Goal: Transaction & Acquisition: Obtain resource

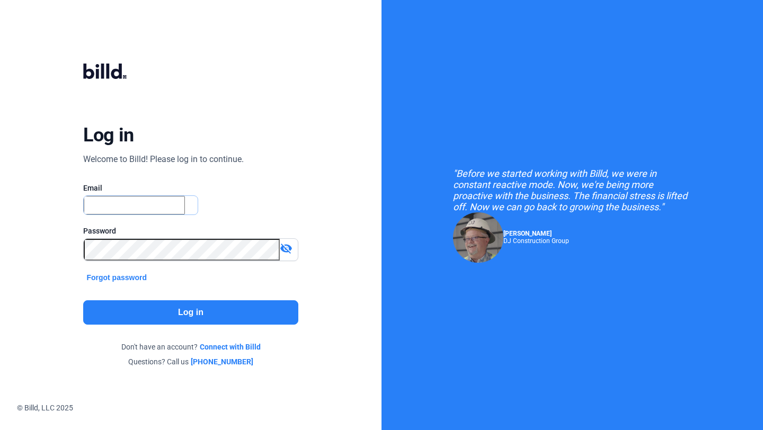
type input "[EMAIL_ADDRESS][DOMAIN_NAME]"
click at [198, 312] on button "Log in" at bounding box center [190, 312] width 215 height 24
click at [284, 252] on mat-icon "visibility_off" at bounding box center [286, 248] width 13 height 13
click at [217, 306] on button "Log in" at bounding box center [190, 312] width 215 height 24
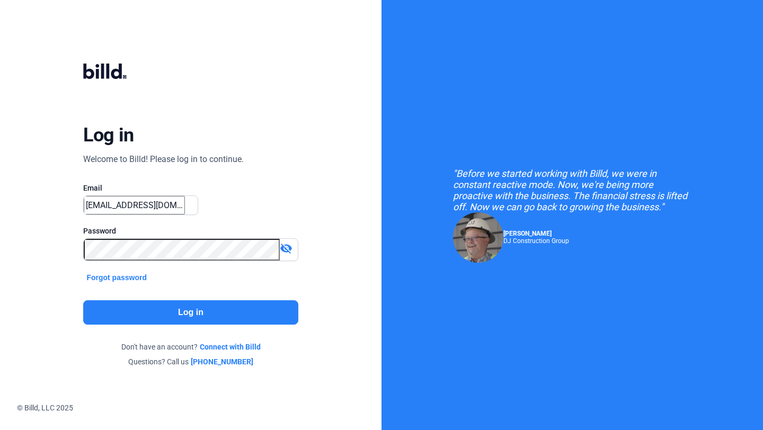
click at [288, 247] on mat-icon "visibility_off" at bounding box center [286, 248] width 13 height 13
click at [126, 276] on button "Forgot password" at bounding box center [116, 278] width 67 height 12
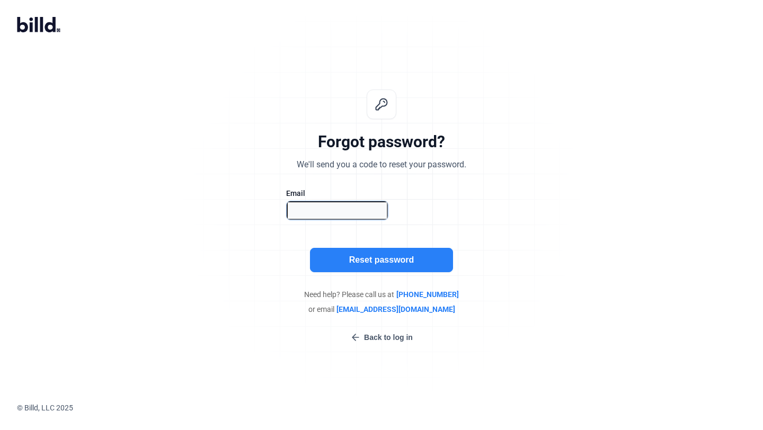
click at [367, 201] on input "text" at bounding box center [337, 210] width 101 height 19
click at [401, 332] on button "Back to log in" at bounding box center [381, 338] width 69 height 12
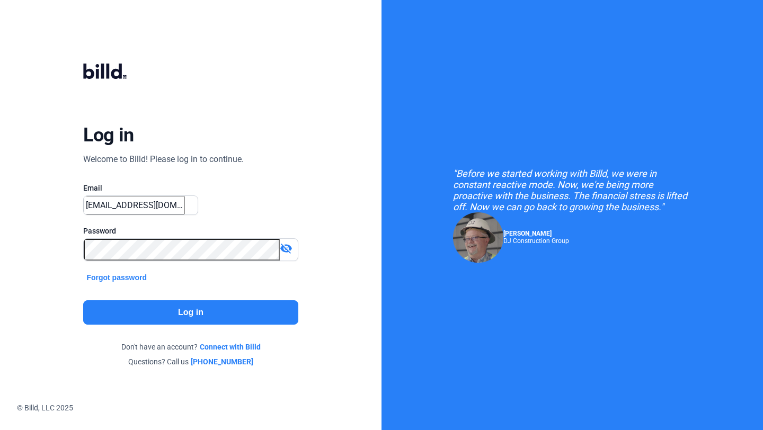
click at [284, 249] on mat-icon "visibility_off" at bounding box center [286, 248] width 13 height 13
click at [136, 274] on button "Forgot password" at bounding box center [116, 278] width 67 height 12
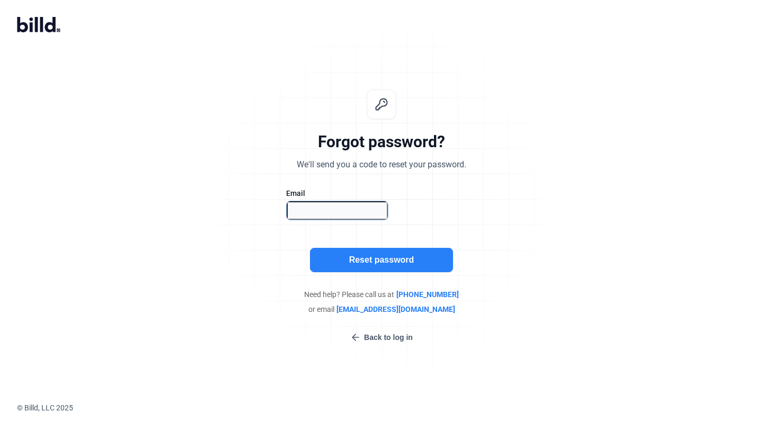
click at [368, 201] on input "text" at bounding box center [337, 210] width 101 height 19
type input "CAMPSLLC1@GMAIL.COM"
click at [387, 248] on button "Reset password" at bounding box center [381, 260] width 143 height 24
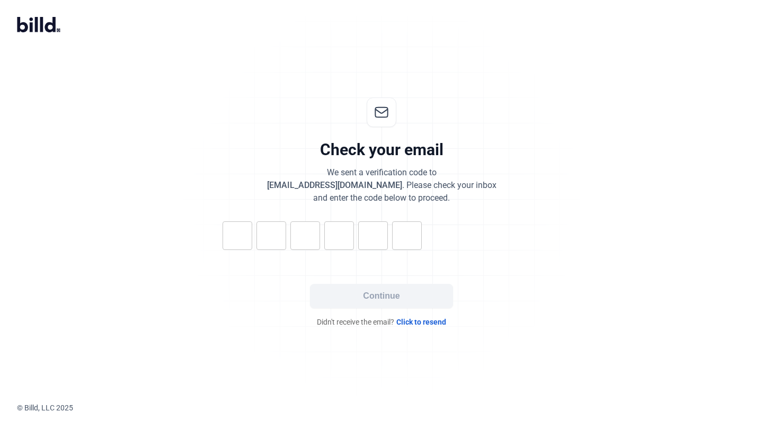
click at [412, 317] on span "Click to resend" at bounding box center [421, 322] width 50 height 11
click at [252, 221] on input "tel" at bounding box center [237, 235] width 30 height 29
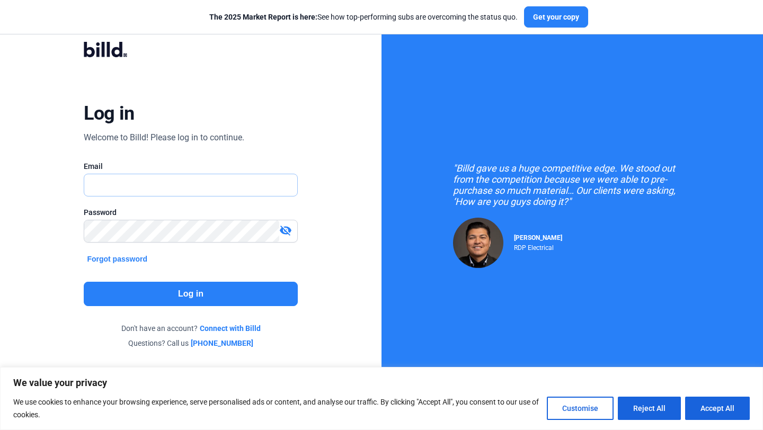
type input "CAMPSLLC1@GMAIL.COM"
click at [280, 229] on mat-icon "visibility_off" at bounding box center [285, 230] width 13 height 13
click at [113, 255] on button "Forgot password" at bounding box center [117, 259] width 67 height 12
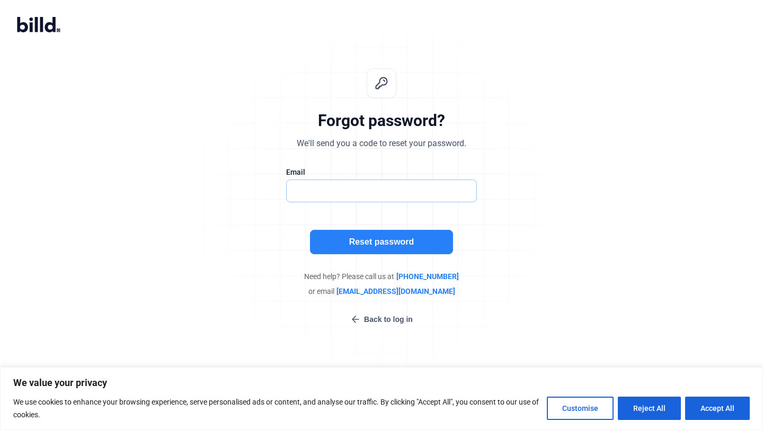
click at [368, 198] on input "text" at bounding box center [376, 191] width 178 height 22
type input "CAMPSLLC1@GMAIL.COM"
click at [382, 251] on button "Reset password" at bounding box center [381, 242] width 143 height 24
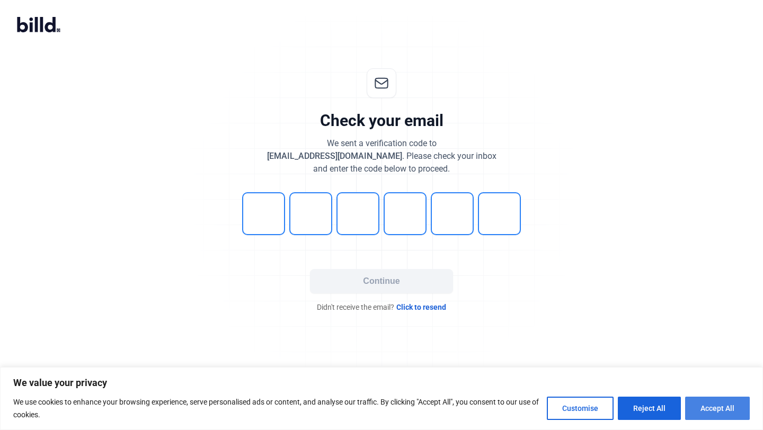
click at [696, 417] on button "Accept All" at bounding box center [717, 408] width 65 height 23
checkbox input "true"
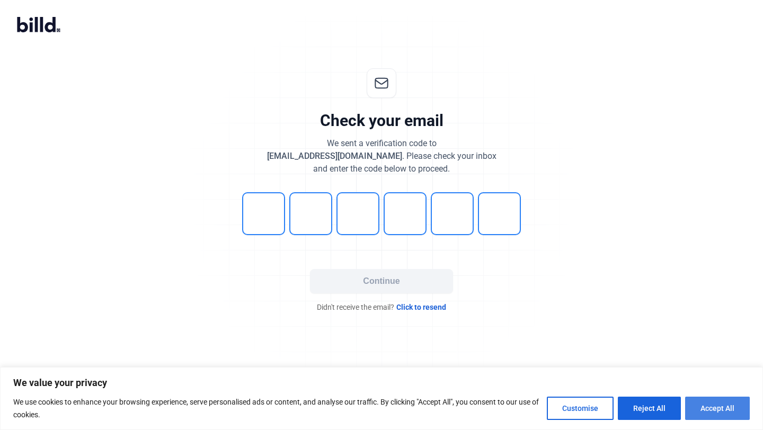
checkbox input "true"
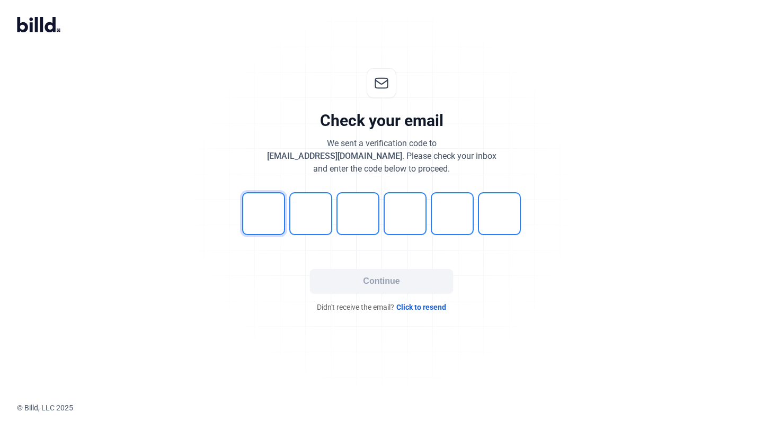
click at [247, 205] on input "tel" at bounding box center [263, 213] width 43 height 43
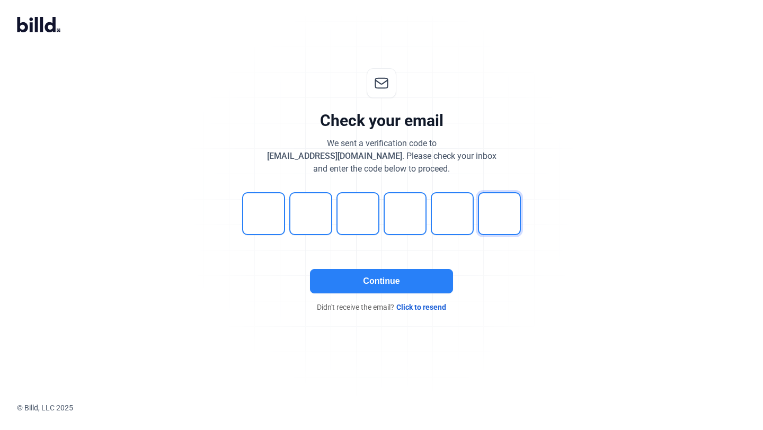
type input "5"
type input "7"
type input "9"
type input "0"
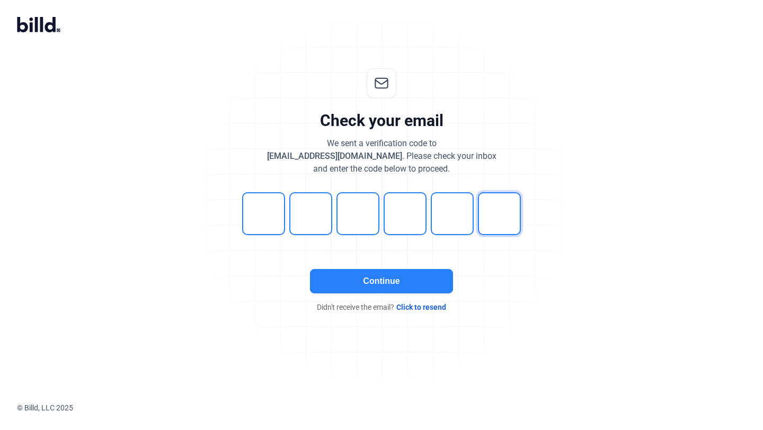
type input "5"
click at [386, 293] on div "Continue Didn't receive the email? Click to resend" at bounding box center [381, 290] width 318 height 43
click at [373, 281] on button "Continue" at bounding box center [381, 281] width 143 height 24
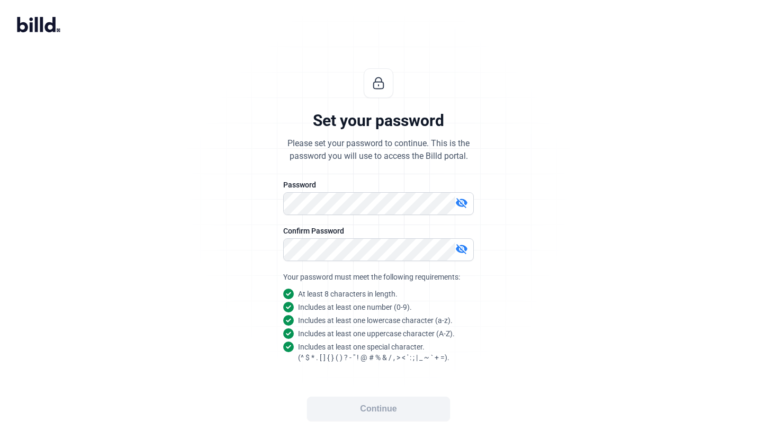
click at [456, 200] on mat-icon "visibility_off" at bounding box center [462, 203] width 13 height 13
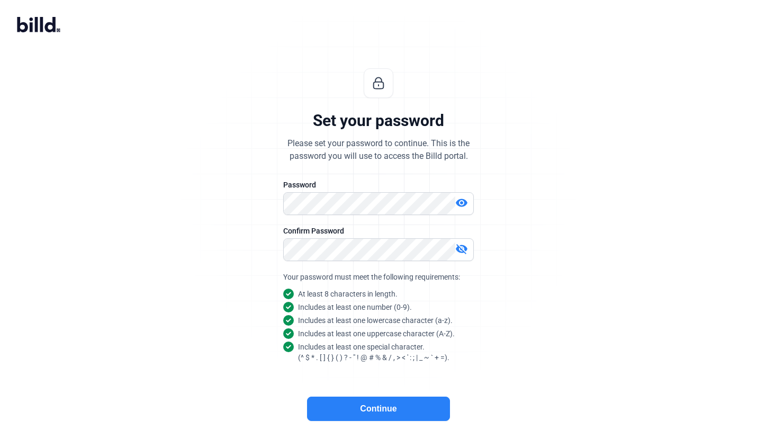
click at [458, 251] on mat-icon "visibility_off" at bounding box center [462, 249] width 13 height 13
click at [336, 430] on div "Continue lock_outline Your information is safe and secure." at bounding box center [379, 420] width 318 height 46
click at [326, 415] on button "Continue" at bounding box center [378, 409] width 143 height 24
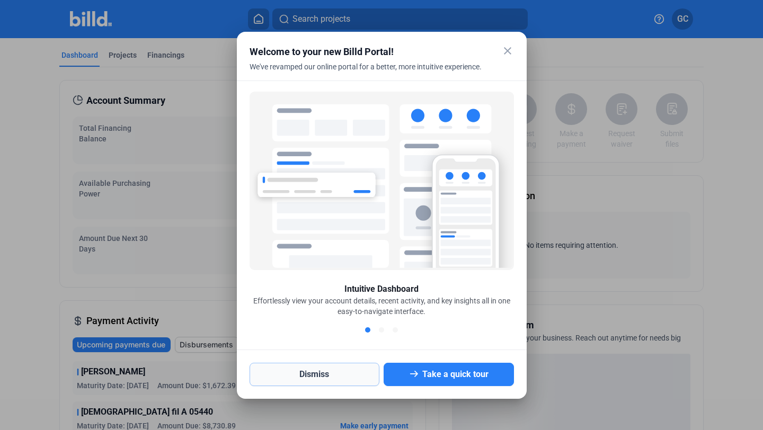
click at [352, 368] on button "Dismiss" at bounding box center [314, 374] width 130 height 23
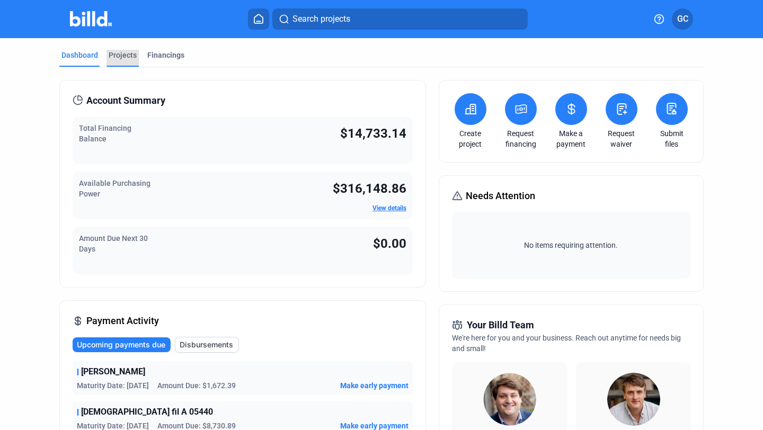
click at [125, 55] on div "Projects" at bounding box center [123, 55] width 28 height 11
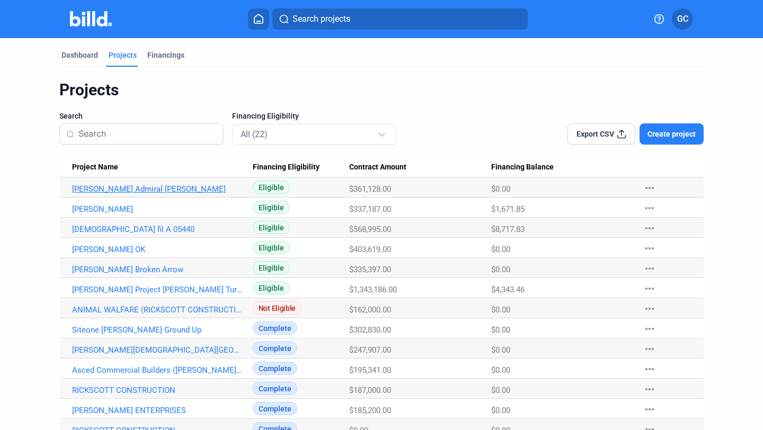
click at [118, 187] on link "McDonald’s Admiral Pl" at bounding box center [157, 189] width 171 height 10
click at [156, 194] on link "MCDONALD'S NORMAN ALAMEDA" at bounding box center [157, 189] width 171 height 10
click at [124, 194] on link "Chick fil A 05440" at bounding box center [157, 189] width 171 height 10
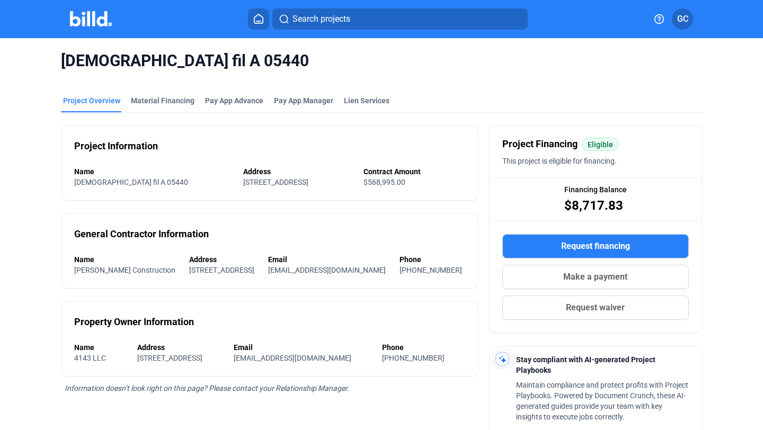
click at [542, 244] on button "Request financing" at bounding box center [595, 246] width 186 height 24
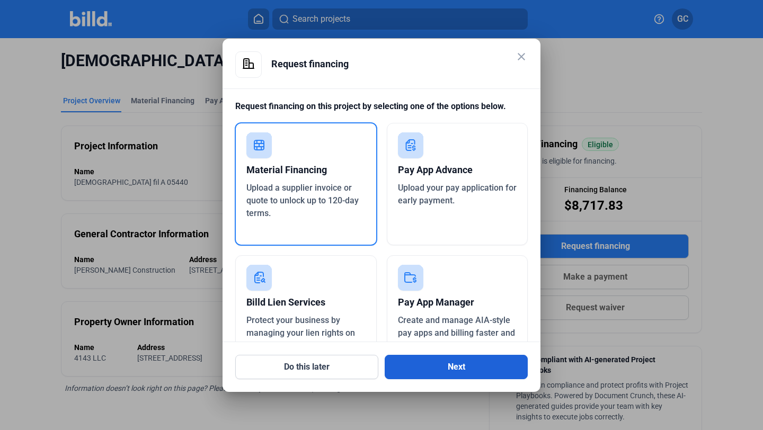
click at [457, 365] on button "Next" at bounding box center [456, 367] width 143 height 24
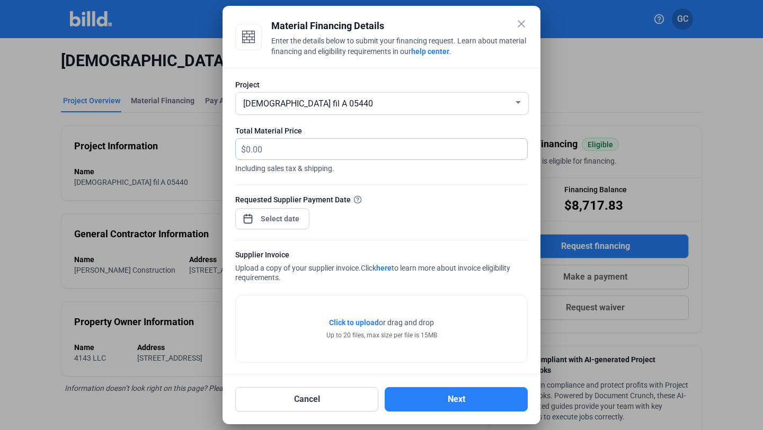
click at [279, 148] on input "text" at bounding box center [380, 149] width 269 height 21
type input "2,860.60"
click at [294, 218] on div "close Material Financing Details Enter the details below to submit your financi…" at bounding box center [381, 215] width 763 height 430
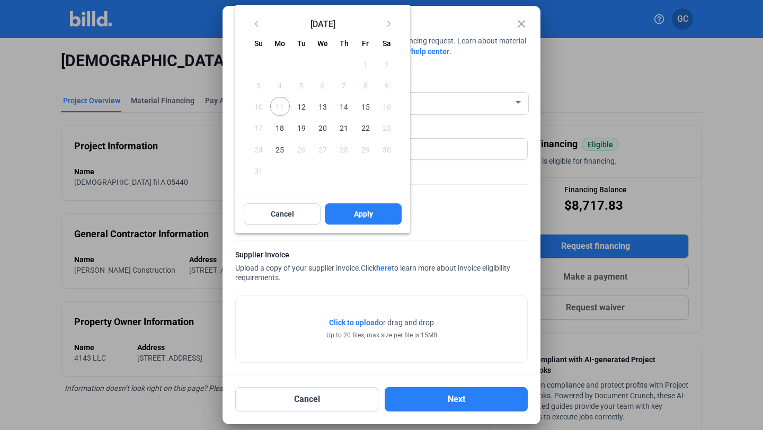
click at [299, 113] on span "12" at bounding box center [301, 106] width 19 height 19
click at [367, 218] on span "Apply" at bounding box center [363, 214] width 19 height 11
type input "Aug 12, 2025"
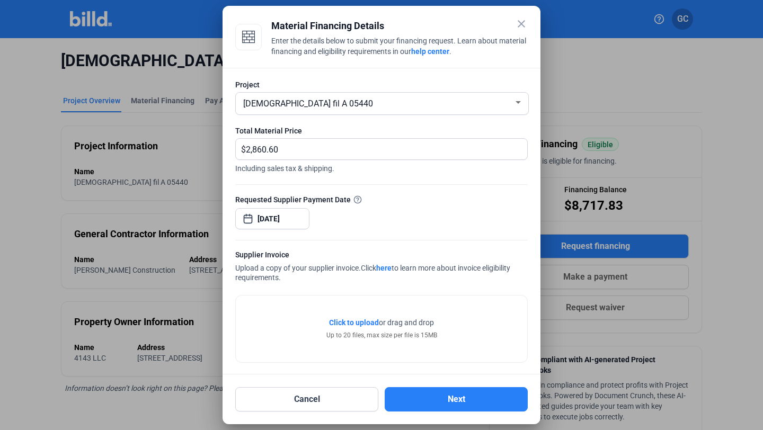
click at [340, 314] on div "Click to upload Tap to upload or drag and drop Up to 20 files, max size per fil…" at bounding box center [381, 329] width 291 height 67
click at [344, 325] on span "Click to upload" at bounding box center [354, 322] width 50 height 8
click at [358, 315] on div "Click to upload Tap to upload or drag and drop Up to 20 files, max size per fil…" at bounding box center [381, 329] width 291 height 67
click at [359, 323] on span "Click to upload" at bounding box center [354, 322] width 50 height 8
click at [345, 334] on div "Up to 20 files, max size per file is 15MB" at bounding box center [381, 336] width 111 height 10
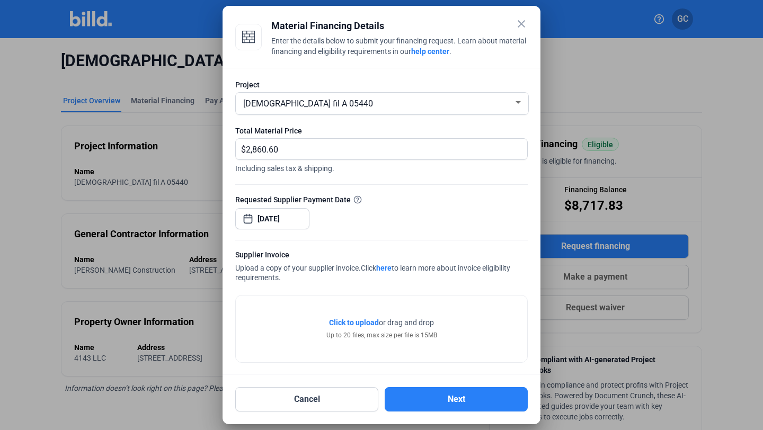
click at [349, 326] on span "Click to upload" at bounding box center [354, 322] width 50 height 8
click at [462, 410] on button "Next" at bounding box center [456, 399] width 143 height 24
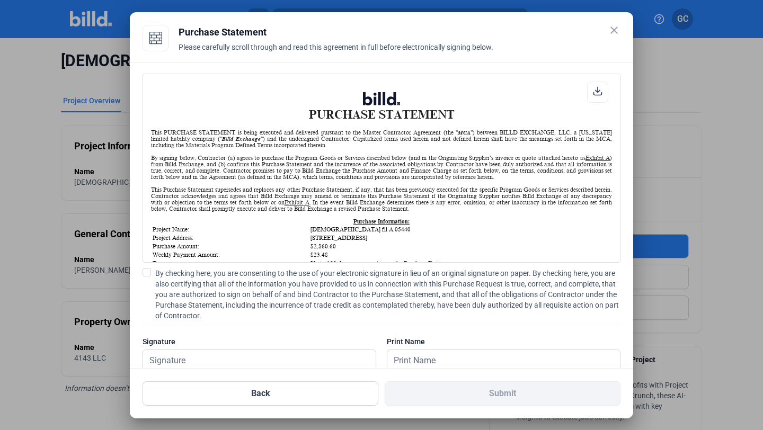
scroll to position [1, 0]
click at [151, 276] on label "By checking here, you are consenting to the use of your electronic signature in…" at bounding box center [381, 294] width 478 height 53
click at [0, 0] on input "By checking here, you are consenting to the use of your electronic signature in…" at bounding box center [0, 0] width 0 height 0
click at [221, 348] on div "Signature" at bounding box center [259, 359] width 234 height 46
click at [225, 354] on input "text" at bounding box center [259, 361] width 233 height 22
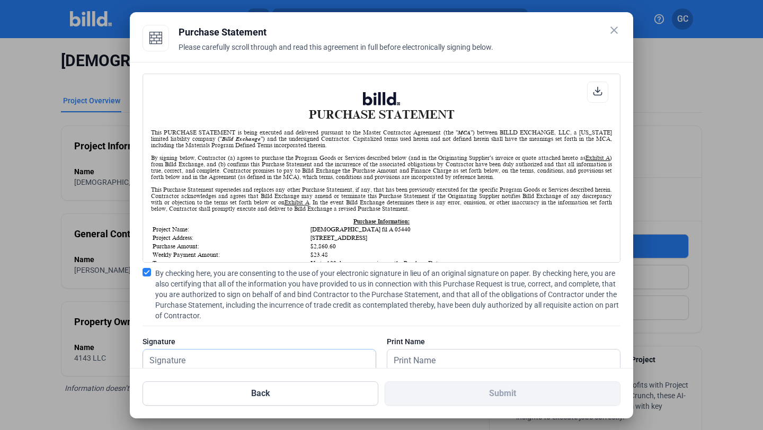
type input "Gerardo Campos"
click at [407, 369] on div "Back Submit" at bounding box center [381, 387] width 478 height 37
click at [399, 353] on input "text" at bounding box center [503, 361] width 233 height 22
type input "Gerardo Campos"
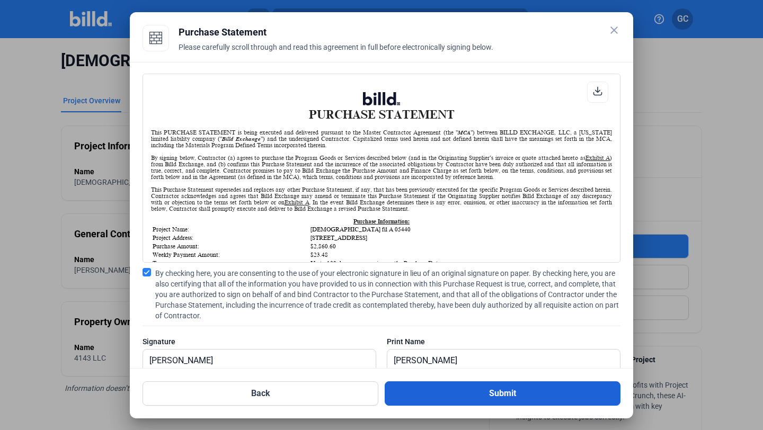
click at [494, 396] on button "Submit" at bounding box center [503, 393] width 236 height 24
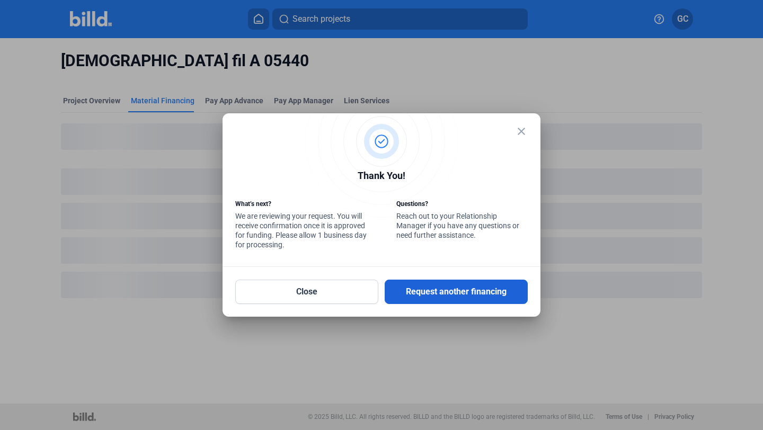
click at [485, 292] on button "Request another financing" at bounding box center [456, 292] width 143 height 24
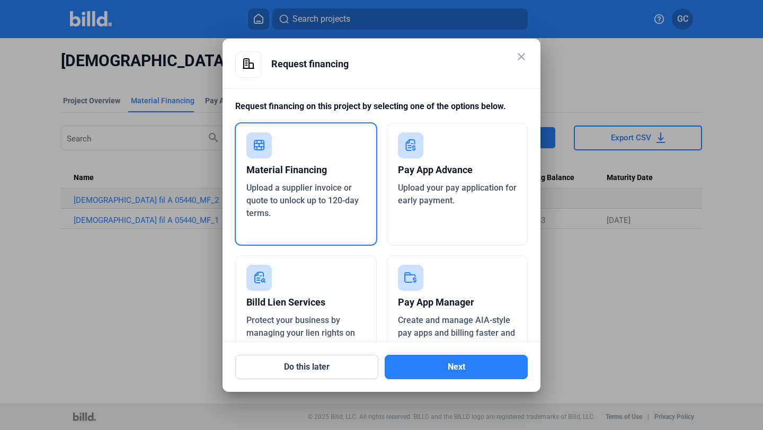
click at [302, 168] on div "Material Financing" at bounding box center [305, 169] width 119 height 23
click at [433, 384] on mat-dialog-container "close Request financing Request financing on this project by selecting one of t…" at bounding box center [381, 215] width 318 height 353
click at [425, 378] on button "Next" at bounding box center [456, 367] width 143 height 24
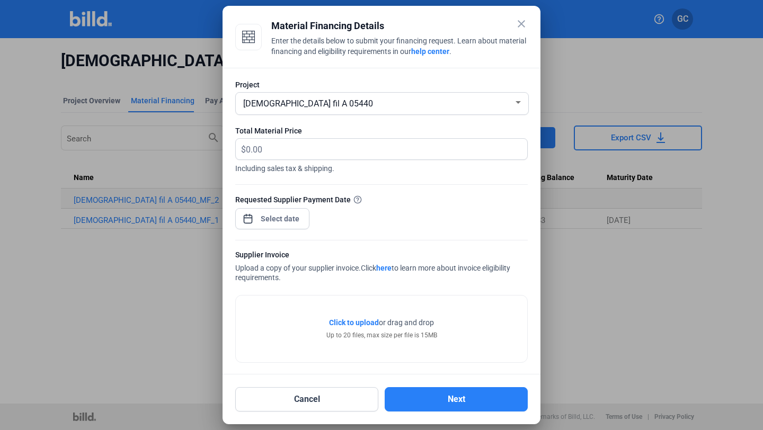
click at [334, 316] on div "Click to upload Tap to upload or drag and drop Up to 20 files, max size per fil…" at bounding box center [381, 329] width 291 height 67
click at [339, 324] on span "Click to upload" at bounding box center [354, 322] width 50 height 8
click at [354, 316] on div "Click to upload Tap to upload or drag and drop Up to 20 files, max size per fil…" at bounding box center [381, 329] width 291 height 67
click at [354, 327] on span "Click to upload" at bounding box center [354, 322] width 50 height 8
click at [289, 218] on div "close Material Financing Details Enter the details below to submit your financi…" at bounding box center [381, 215] width 763 height 430
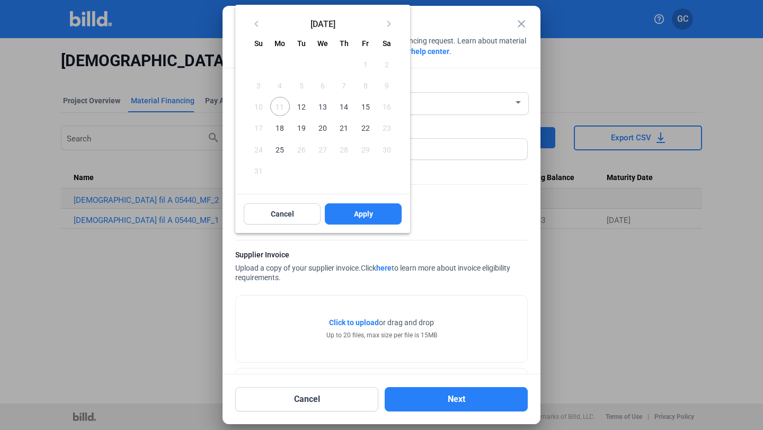
click at [303, 113] on span "12" at bounding box center [301, 106] width 19 height 19
click at [376, 228] on div "Cancel Apply" at bounding box center [322, 214] width 175 height 38
click at [359, 213] on span "Apply" at bounding box center [363, 214] width 19 height 11
type input "Aug 12, 2025"
click at [366, 213] on span "Apply" at bounding box center [363, 214] width 19 height 11
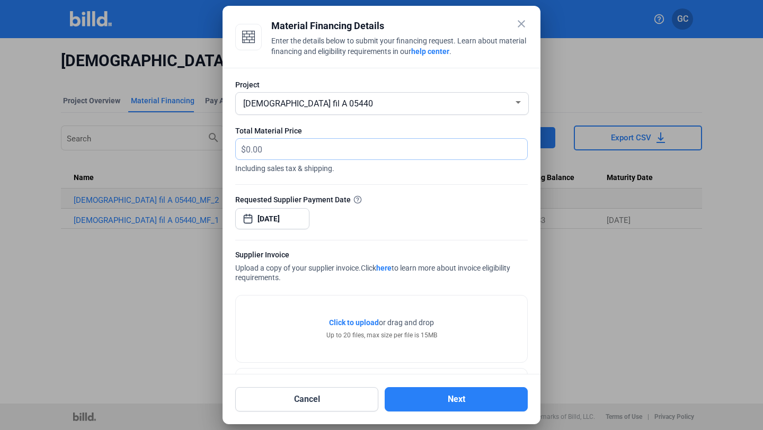
click at [332, 145] on input "text" at bounding box center [386, 149] width 281 height 21
type input "19,181.96"
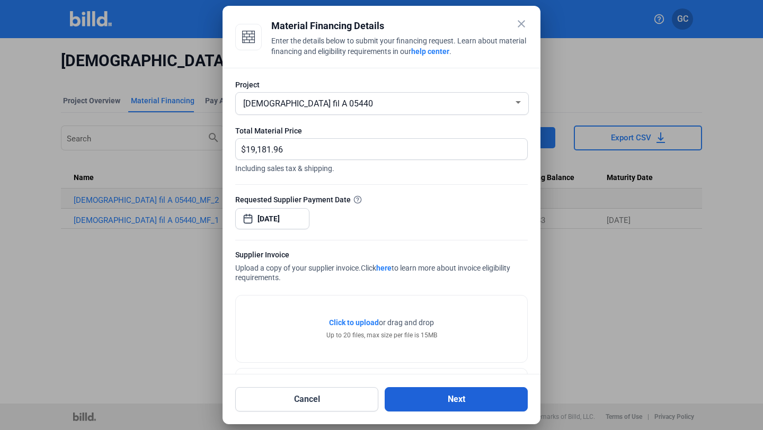
click at [457, 403] on button "Next" at bounding box center [456, 399] width 143 height 24
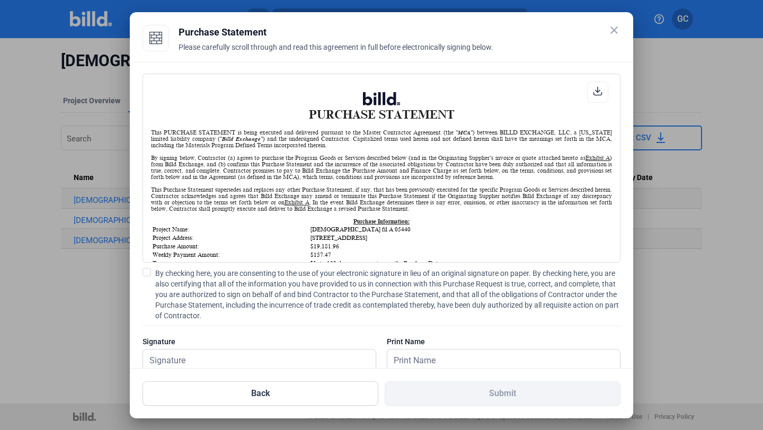
scroll to position [1, 0]
click at [147, 275] on span at bounding box center [146, 272] width 8 height 8
click at [0, 0] on input "By checking here, you are consenting to the use of your electronic signature in…" at bounding box center [0, 0] width 0 height 0
click at [179, 348] on div "Signature" at bounding box center [259, 359] width 234 height 46
click at [188, 361] on input "text" at bounding box center [253, 361] width 221 height 22
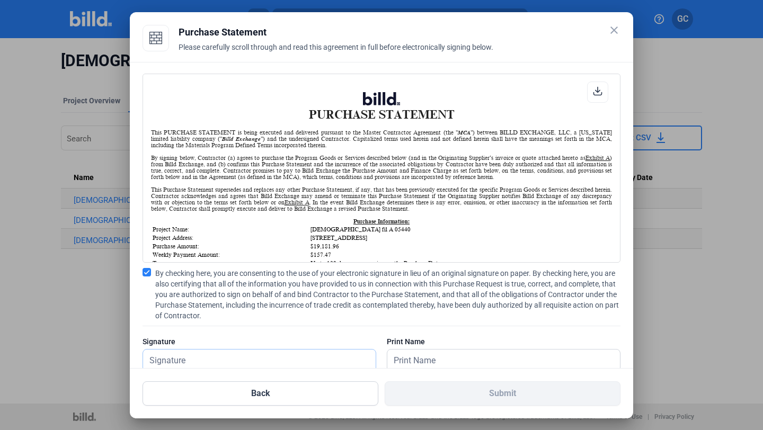
type input "Gerardo Campos"
click at [437, 351] on input "text" at bounding box center [497, 361] width 221 height 22
type input "Gerardo Campos"
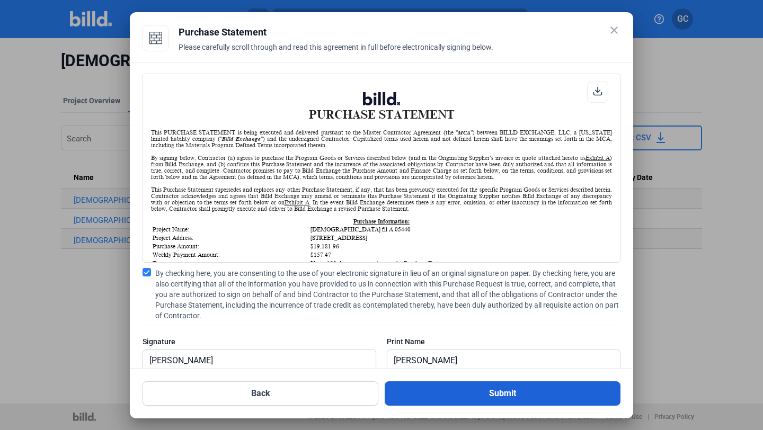
click at [462, 390] on button "Submit" at bounding box center [503, 393] width 236 height 24
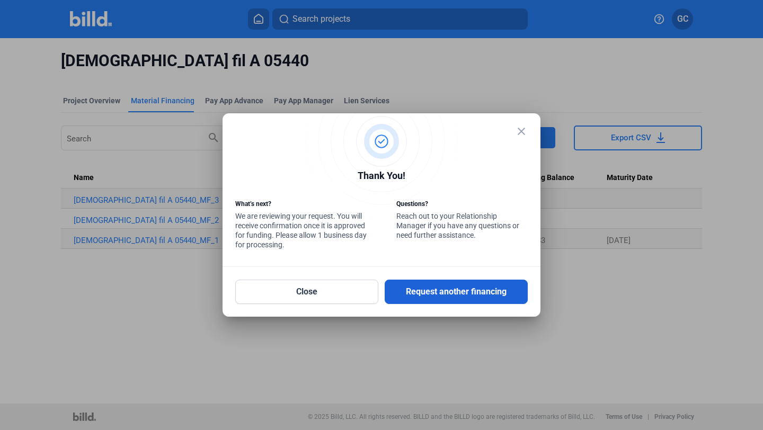
click at [437, 293] on button "Request another financing" at bounding box center [456, 292] width 143 height 24
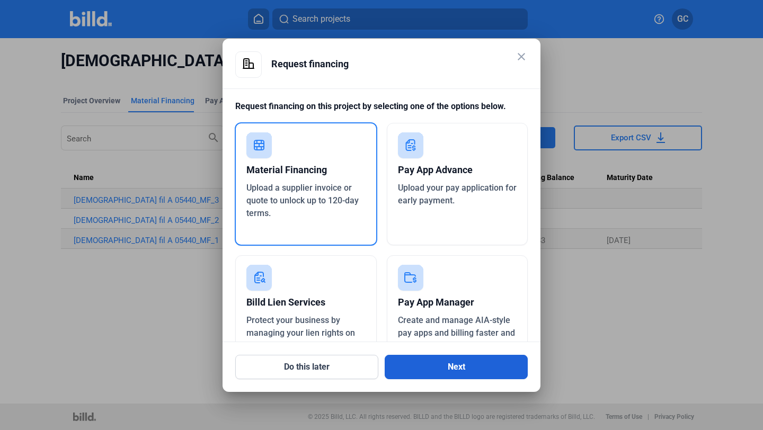
click at [462, 371] on button "Next" at bounding box center [456, 367] width 143 height 24
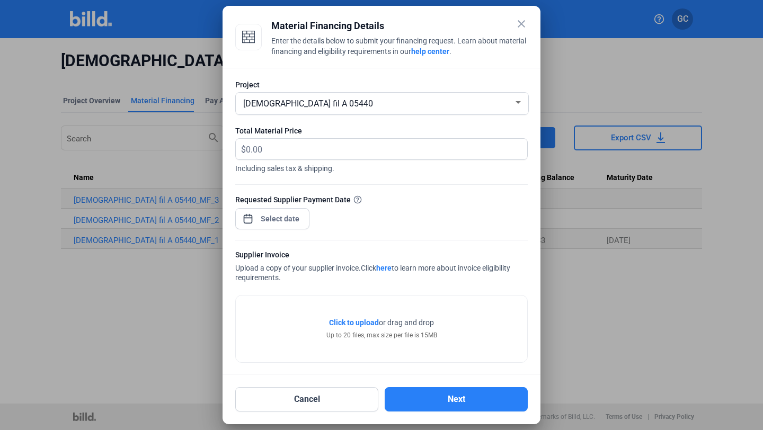
click at [301, 102] on span "Chick fil A 05440" at bounding box center [308, 104] width 130 height 10
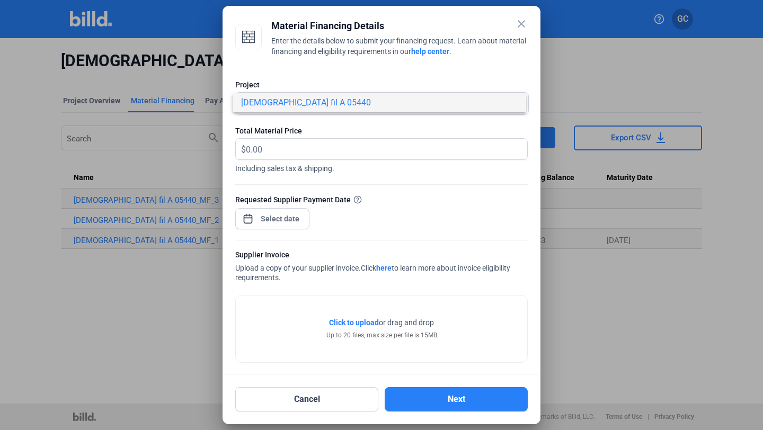
click at [310, 159] on div at bounding box center [381, 215] width 763 height 430
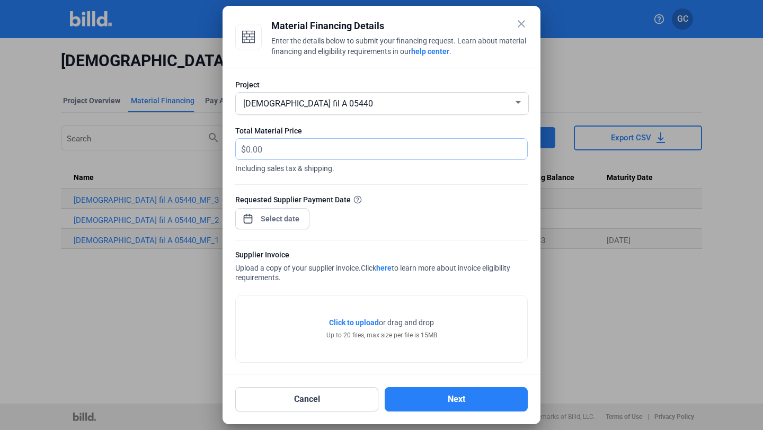
click at [288, 146] on input "text" at bounding box center [386, 149] width 281 height 21
click at [267, 215] on div "close Material Financing Details Enter the details below to submit your financi…" at bounding box center [381, 215] width 763 height 430
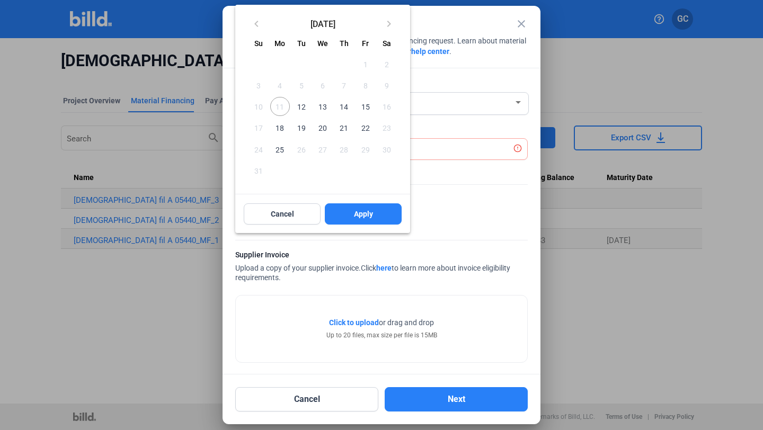
click at [304, 106] on span "12" at bounding box center [301, 106] width 19 height 19
click at [364, 222] on button "Apply" at bounding box center [363, 213] width 77 height 21
type input "Aug 12, 2025"
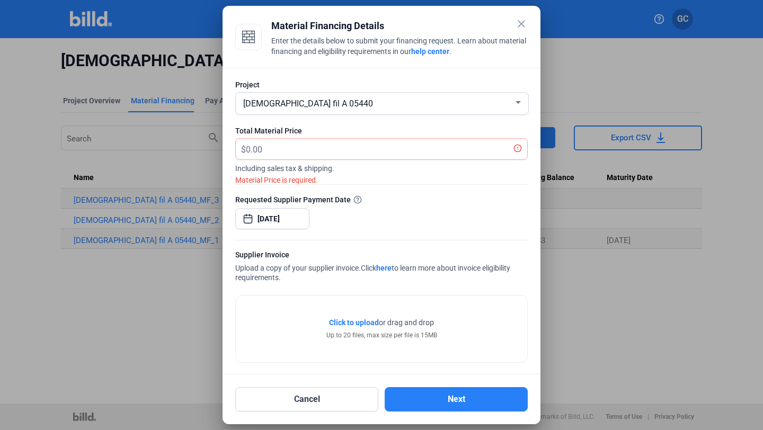
click at [376, 317] on div "Click to upload Tap to upload or drag and drop Up to 20 files, max size per fil…" at bounding box center [381, 329] width 291 height 67
click at [365, 320] on span "Click to upload" at bounding box center [354, 322] width 50 height 8
click at [382, 149] on input "text" at bounding box center [386, 149] width 281 height 21
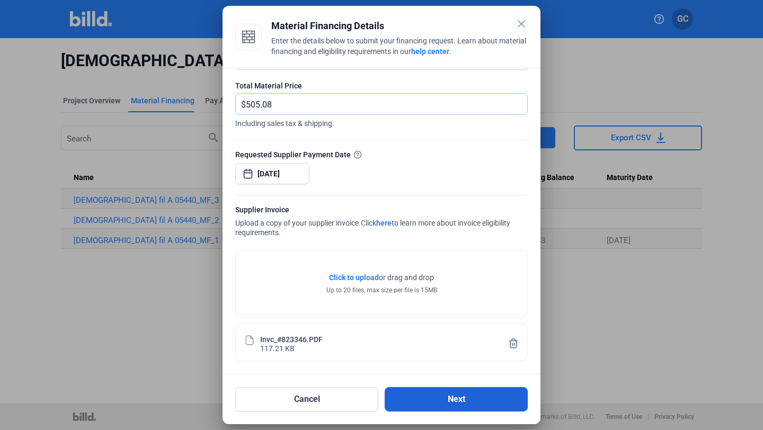
type input "505.08"
click at [458, 398] on button "Next" at bounding box center [456, 399] width 143 height 24
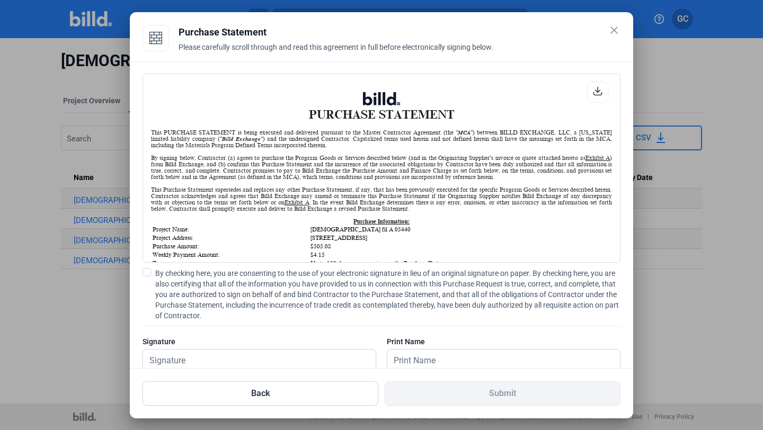
scroll to position [1, 0]
click at [150, 271] on span at bounding box center [146, 272] width 8 height 8
click at [0, 0] on input "By checking here, you are consenting to the use of your electronic signature in…" at bounding box center [0, 0] width 0 height 0
click at [198, 358] on input "text" at bounding box center [253, 361] width 221 height 22
type input "Gerardo Campos"
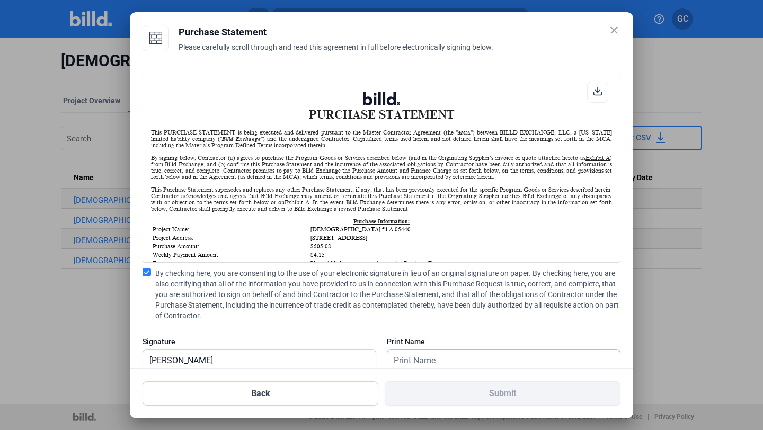
click at [419, 354] on input "text" at bounding box center [497, 361] width 221 height 22
type input "Gerardo Campos"
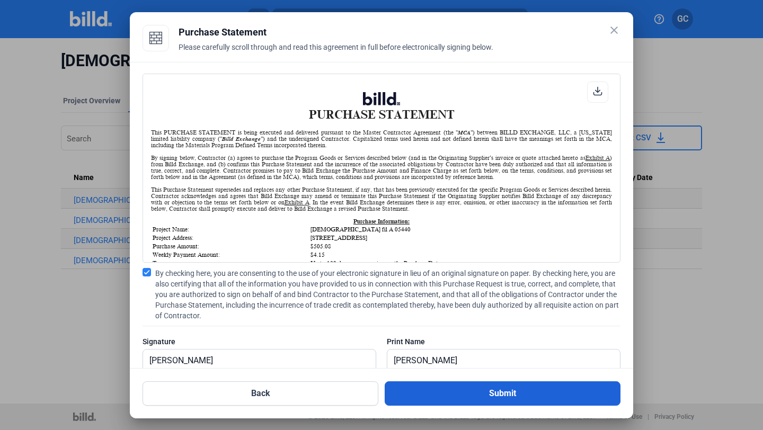
click at [452, 392] on button "Submit" at bounding box center [503, 393] width 236 height 24
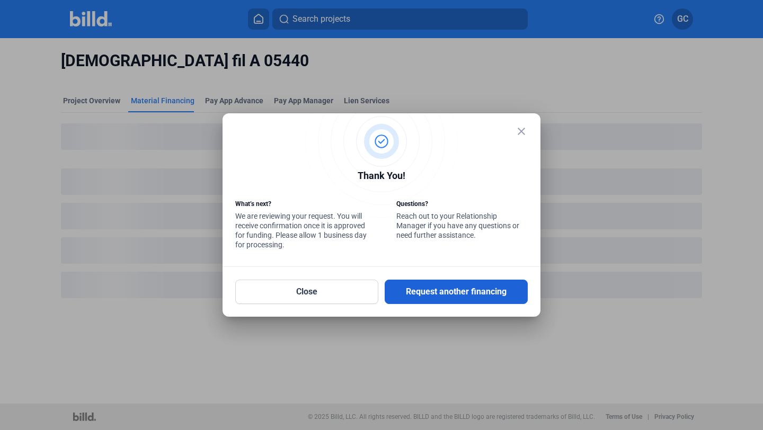
click at [413, 292] on button "Request another financing" at bounding box center [456, 292] width 143 height 24
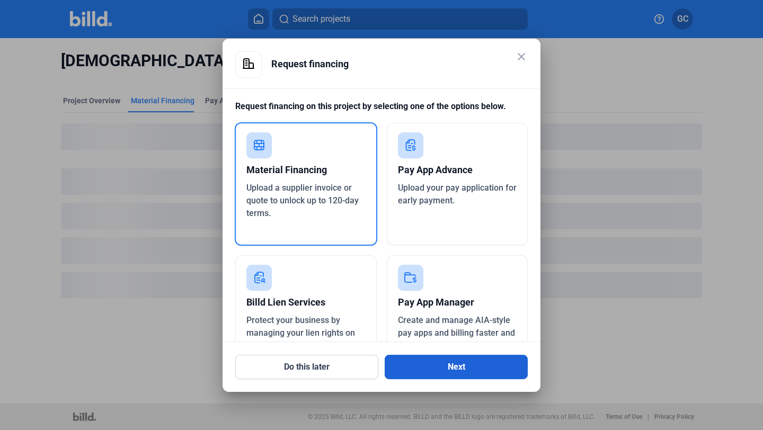
click at [440, 371] on button "Next" at bounding box center [456, 367] width 143 height 24
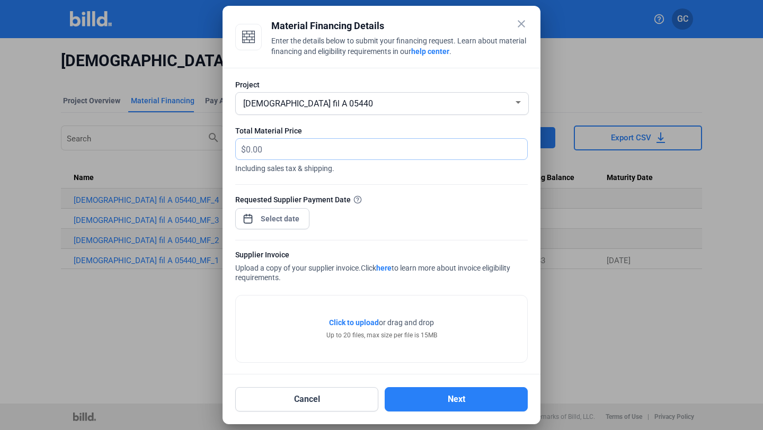
click at [341, 155] on input "text" at bounding box center [380, 149] width 269 height 21
click at [285, 216] on div "close Material Financing Details Enter the details below to submit your financi…" at bounding box center [381, 215] width 763 height 430
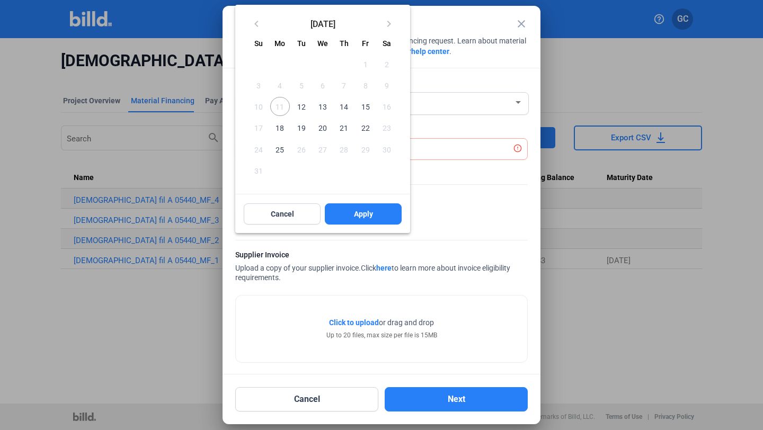
click at [299, 101] on span "12" at bounding box center [301, 106] width 19 height 19
click at [363, 214] on span "Apply" at bounding box center [363, 214] width 19 height 11
type input "Aug 12, 2025"
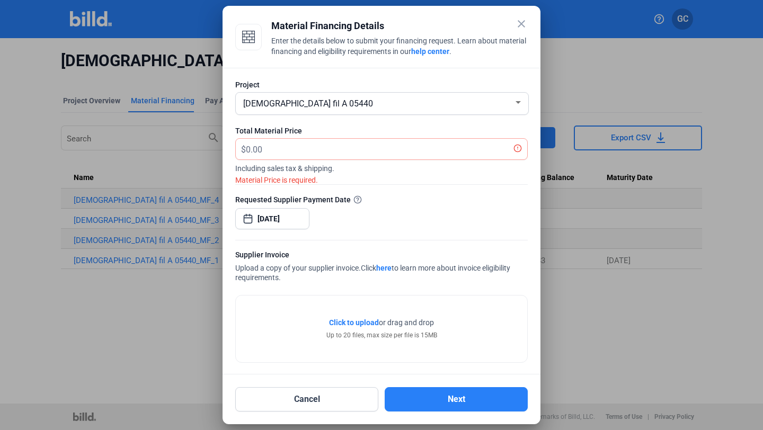
click at [370, 318] on span "Click to upload Tap to upload" at bounding box center [354, 322] width 50 height 11
click at [285, 149] on input "text" at bounding box center [386, 149] width 281 height 21
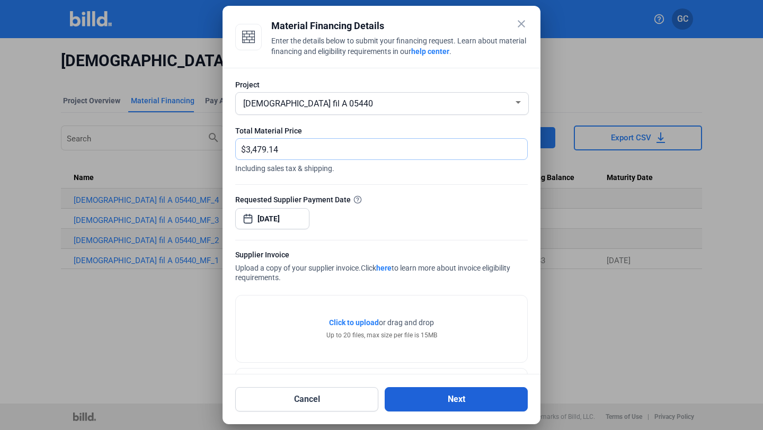
type input "3,479.14"
click at [404, 390] on button "Next" at bounding box center [456, 399] width 143 height 24
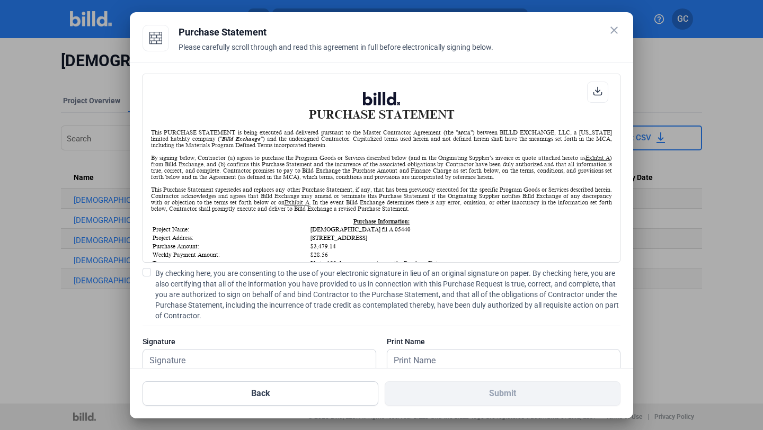
scroll to position [1, 0]
click at [148, 273] on span at bounding box center [146, 272] width 8 height 8
click at [0, 0] on input "By checking here, you are consenting to the use of your electronic signature in…" at bounding box center [0, 0] width 0 height 0
click at [189, 361] on input "text" at bounding box center [259, 361] width 233 height 22
type input "Gerardo Campos"
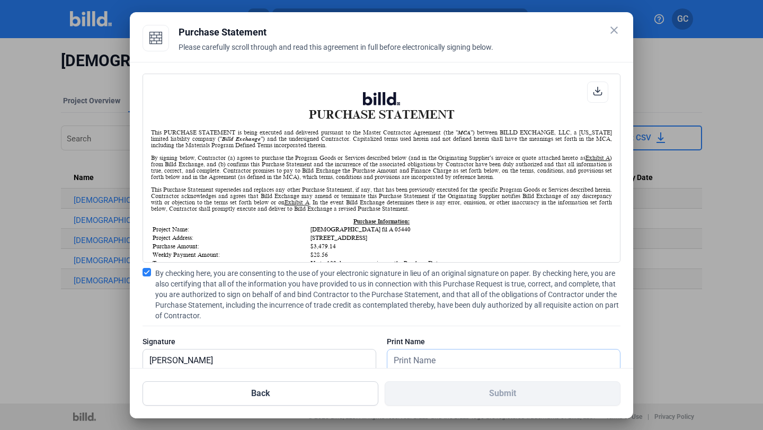
click at [419, 357] on input "text" at bounding box center [497, 361] width 221 height 22
type input "Gerardo Campos"
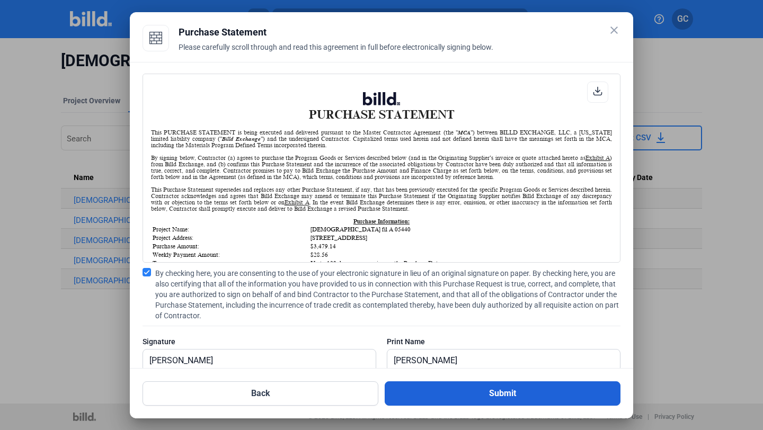
click at [449, 396] on button "Submit" at bounding box center [503, 393] width 236 height 24
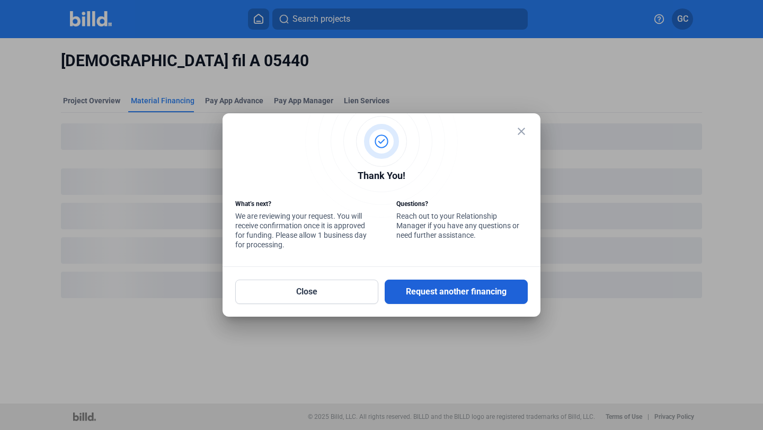
click at [466, 292] on button "Request another financing" at bounding box center [456, 292] width 143 height 24
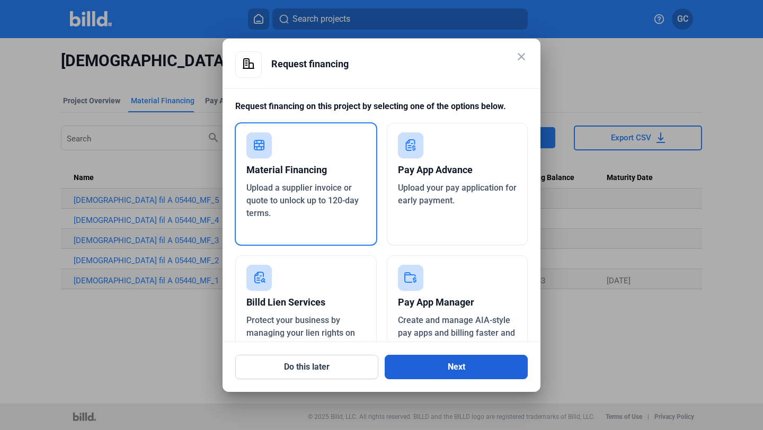
click at [456, 366] on button "Next" at bounding box center [456, 367] width 143 height 24
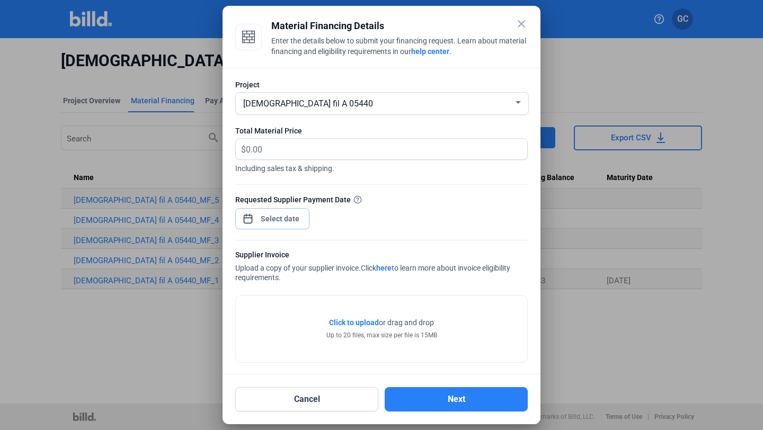
click at [255, 219] on span "Open calendar" at bounding box center [247, 213] width 25 height 25
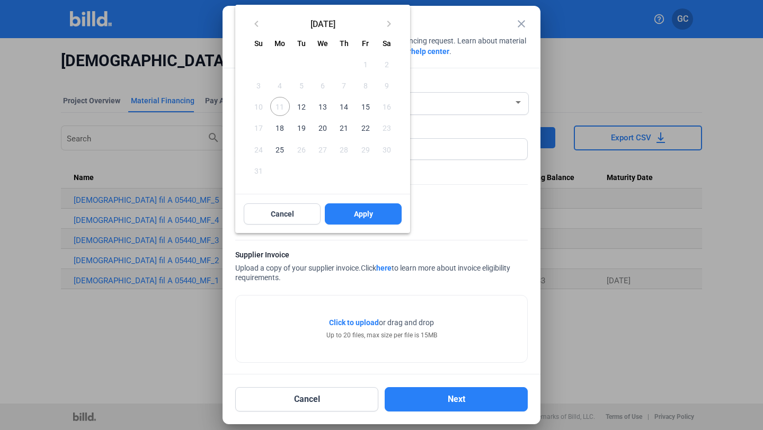
click at [300, 100] on span "12" at bounding box center [301, 106] width 19 height 19
click at [351, 217] on button "Apply" at bounding box center [363, 213] width 77 height 21
type input "Aug 12, 2025"
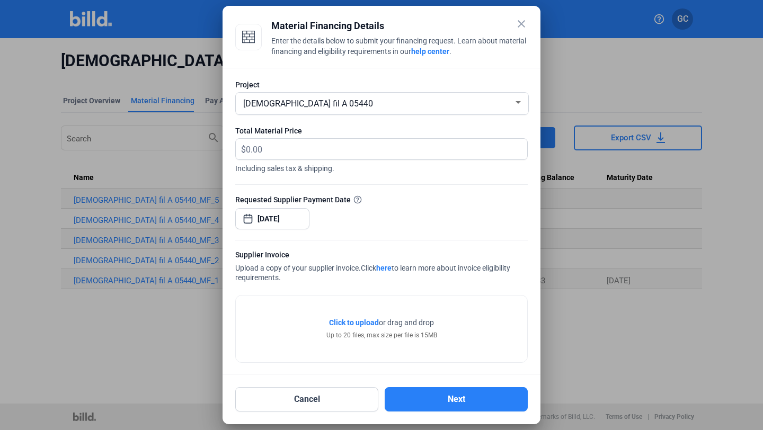
click at [371, 327] on span "Click to upload Tap to upload" at bounding box center [354, 322] width 50 height 11
click at [317, 138] on div "Total Material Price $ Including sales tax & shipping." at bounding box center [381, 155] width 292 height 59
click at [323, 146] on input "text" at bounding box center [386, 149] width 281 height 21
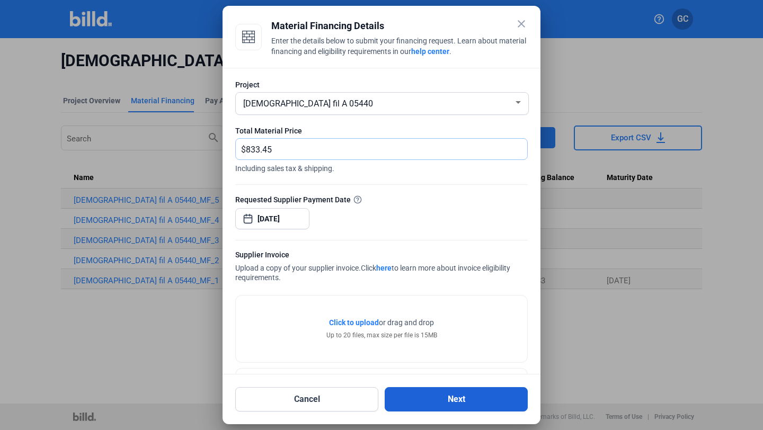
type input "833.45"
click at [414, 403] on button "Next" at bounding box center [456, 399] width 143 height 24
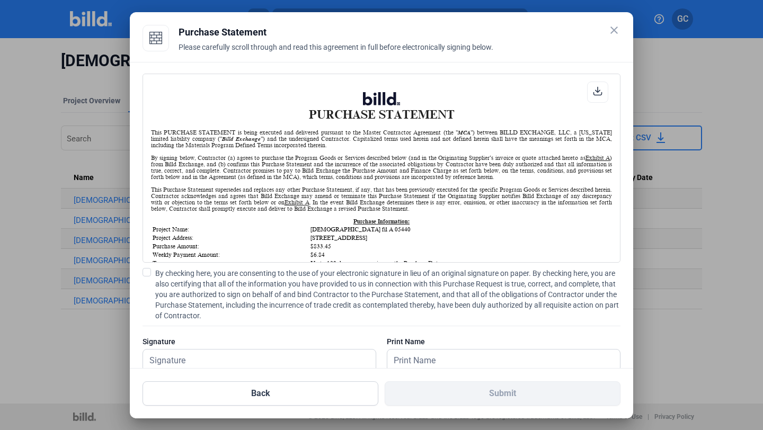
scroll to position [1, 0]
click at [148, 270] on span at bounding box center [146, 272] width 8 height 8
click at [0, 0] on input "By checking here, you are consenting to the use of your electronic signature in…" at bounding box center [0, 0] width 0 height 0
click at [168, 354] on input "text" at bounding box center [253, 361] width 221 height 22
paste input "826518"
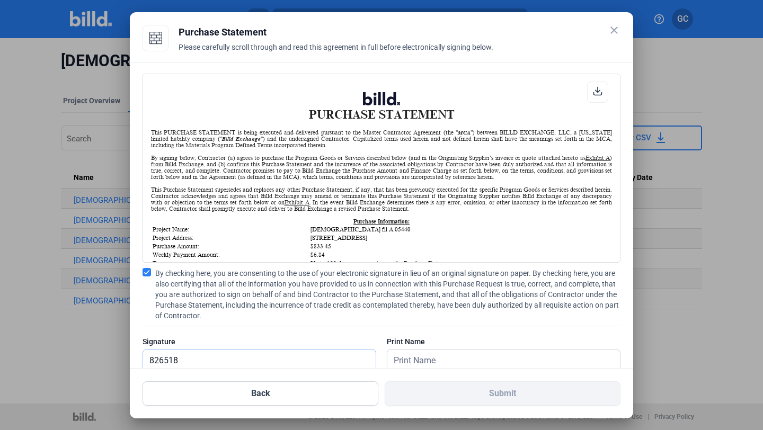
type input "826518"
click at [445, 365] on input "text" at bounding box center [503, 361] width 233 height 22
paste input "826518"
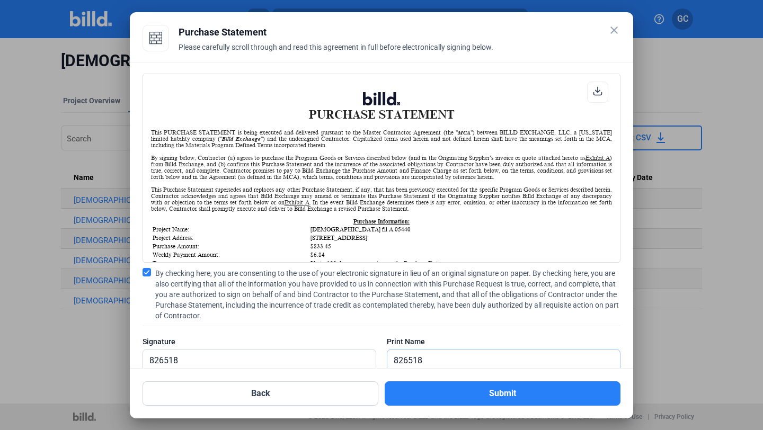
type input "826518"
click at [323, 359] on input "826518" at bounding box center [253, 361] width 221 height 22
click at [323, 359] on input "826518" at bounding box center [259, 361] width 233 height 22
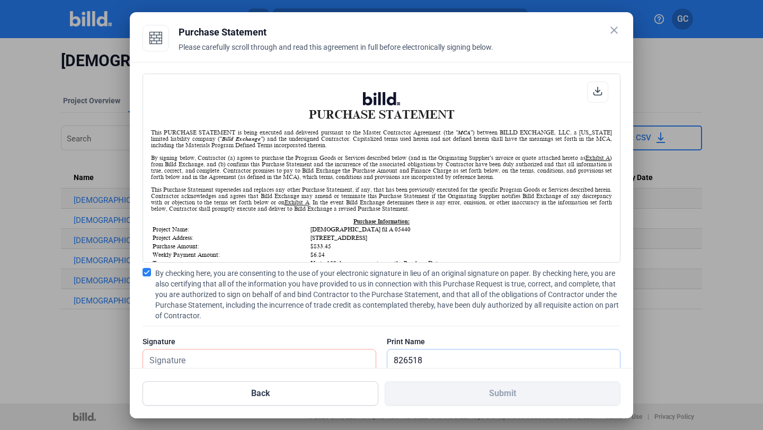
click at [423, 360] on input "826518" at bounding box center [497, 361] width 221 height 22
click at [423, 360] on input "826518" at bounding box center [503, 361] width 233 height 22
click at [341, 353] on input "text" at bounding box center [259, 361] width 233 height 22
type input "Gerardo Campos"
click at [415, 353] on input "text" at bounding box center [497, 361] width 221 height 22
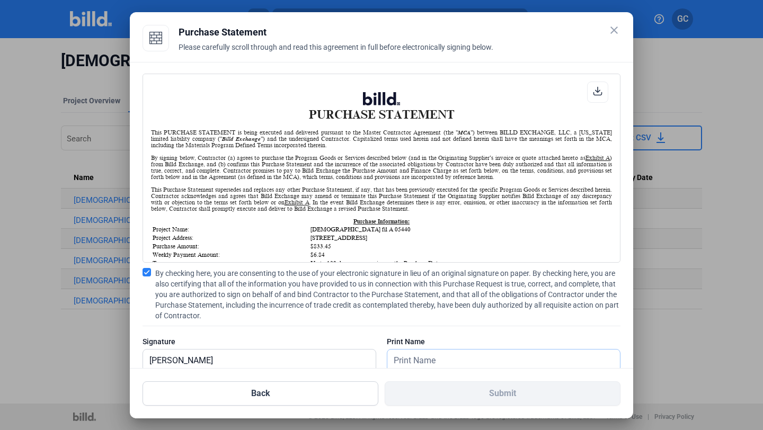
type input "Gerardo Campos"
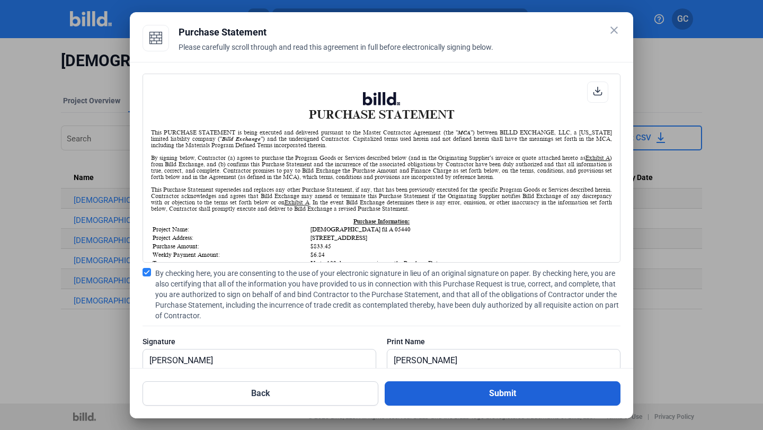
click at [461, 392] on button "Submit" at bounding box center [503, 393] width 236 height 24
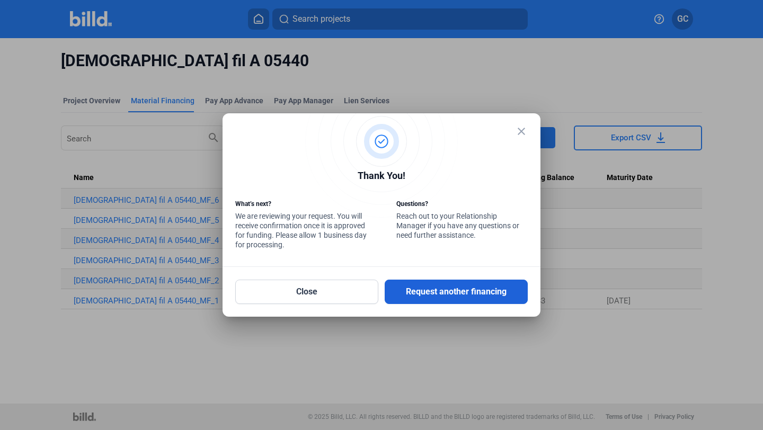
click at [441, 291] on button "Request another financing" at bounding box center [456, 292] width 143 height 24
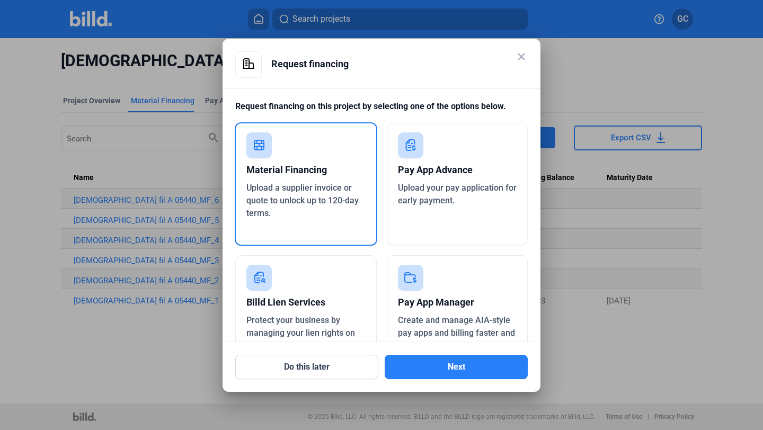
click at [289, 165] on div "Material Financing" at bounding box center [305, 169] width 119 height 23
click at [451, 370] on button "Next" at bounding box center [456, 367] width 143 height 24
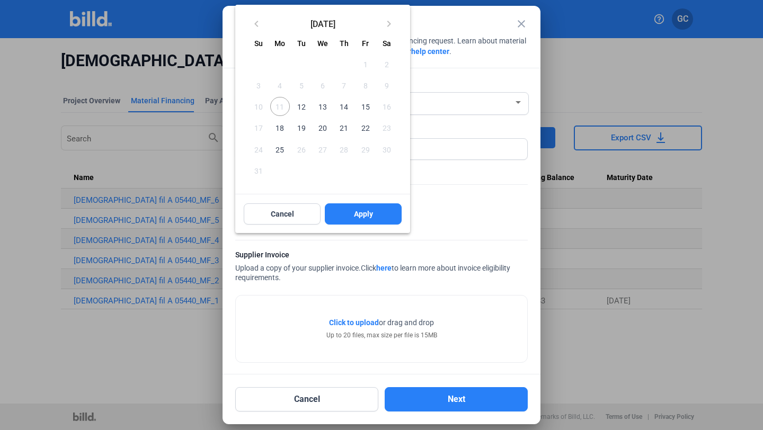
click at [271, 215] on div "close Material Financing Details Enter the details below to submit your financi…" at bounding box center [381, 215] width 763 height 430
click at [296, 107] on span "12" at bounding box center [301, 106] width 19 height 19
click at [375, 226] on div "Cancel Apply" at bounding box center [322, 214] width 175 height 38
click at [370, 217] on span "Apply" at bounding box center [363, 214] width 19 height 11
type input "Aug 12, 2025"
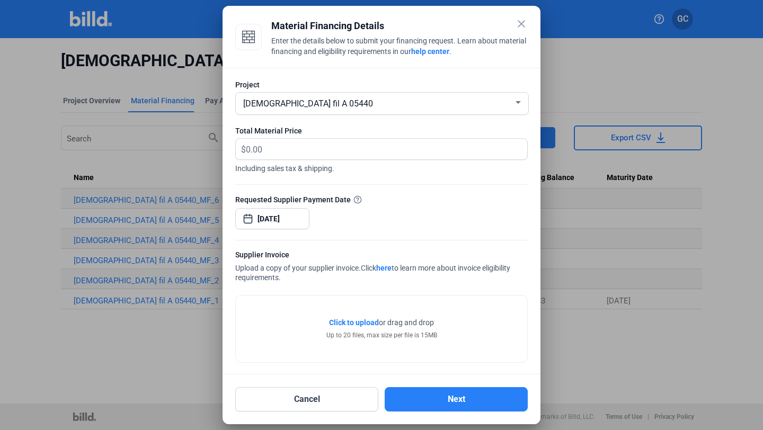
click at [326, 319] on div "Click to upload Tap to upload or drag and drop Up to 20 files, max size per fil…" at bounding box center [381, 328] width 111 height 23
click at [334, 320] on span "Click to upload" at bounding box center [354, 322] width 50 height 8
click at [284, 148] on input "text" at bounding box center [386, 149] width 281 height 21
type input "13,095.23"
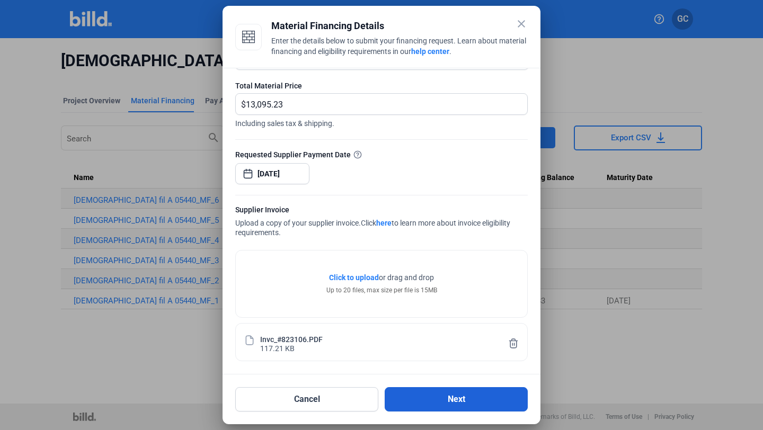
click at [420, 392] on button "Next" at bounding box center [456, 399] width 143 height 24
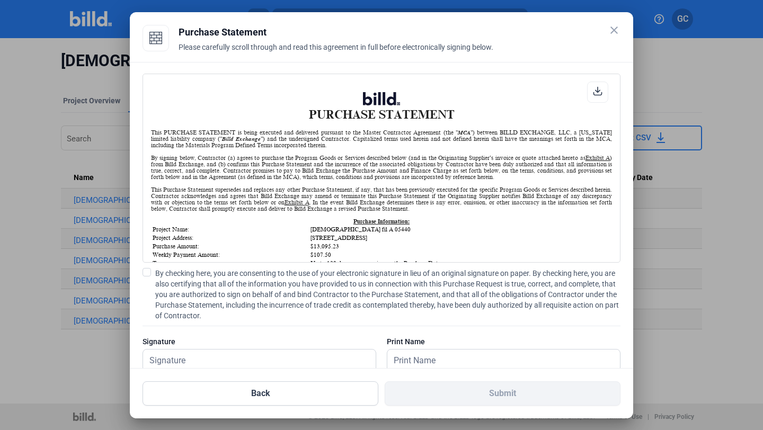
scroll to position [1, 0]
click at [148, 272] on span at bounding box center [146, 272] width 8 height 8
click at [0, 0] on input "By checking here, you are consenting to the use of your electronic signature in…" at bounding box center [0, 0] width 0 height 0
click at [175, 361] on input "text" at bounding box center [259, 361] width 233 height 22
type input "Gerardo Campos"
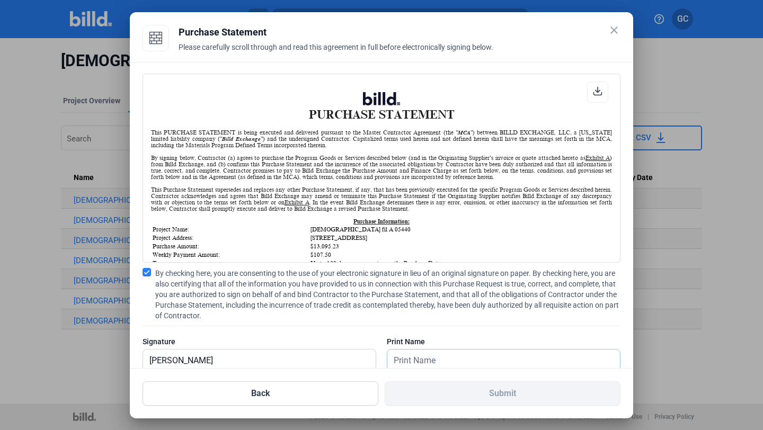
click at [391, 353] on input "text" at bounding box center [497, 361] width 221 height 22
type input "Gerardo Campos"
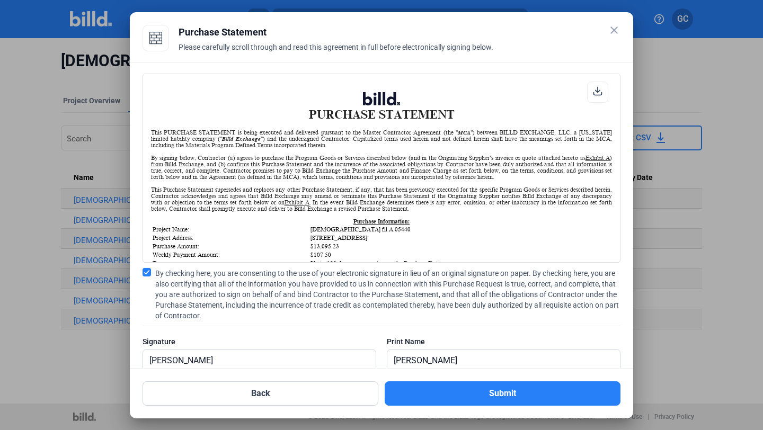
click at [443, 380] on div "Back Submit" at bounding box center [381, 387] width 478 height 37
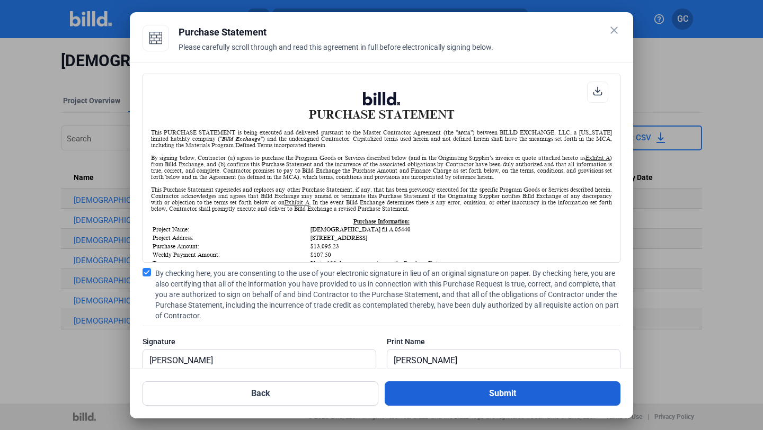
click at [446, 387] on button "Submit" at bounding box center [503, 393] width 236 height 24
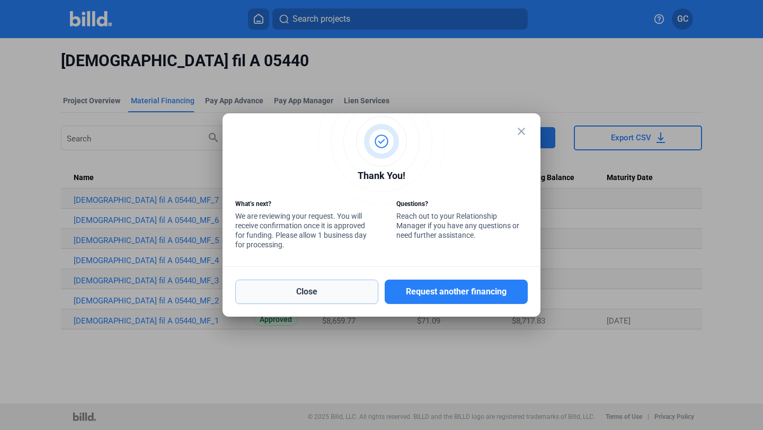
click at [305, 296] on button "Close" at bounding box center [306, 292] width 143 height 24
